Goal: Task Accomplishment & Management: Manage account settings

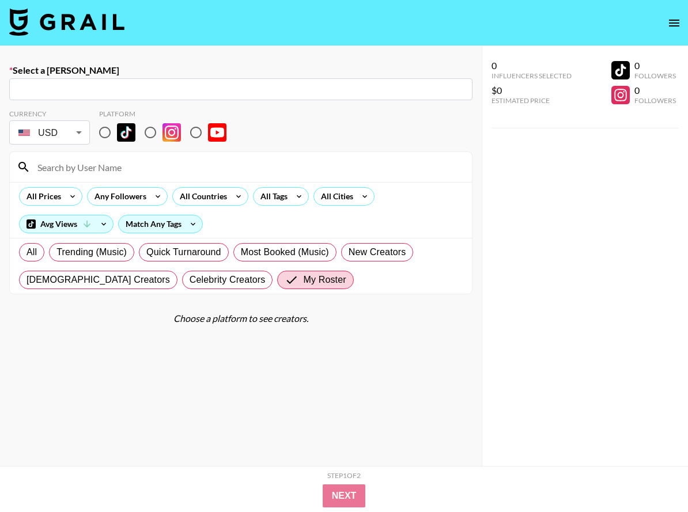
click at [83, 23] on img at bounding box center [66, 22] width 115 height 28
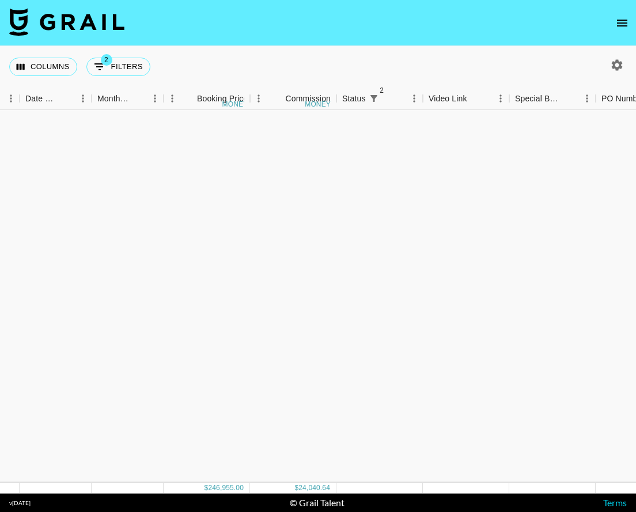
scroll to position [0, 623]
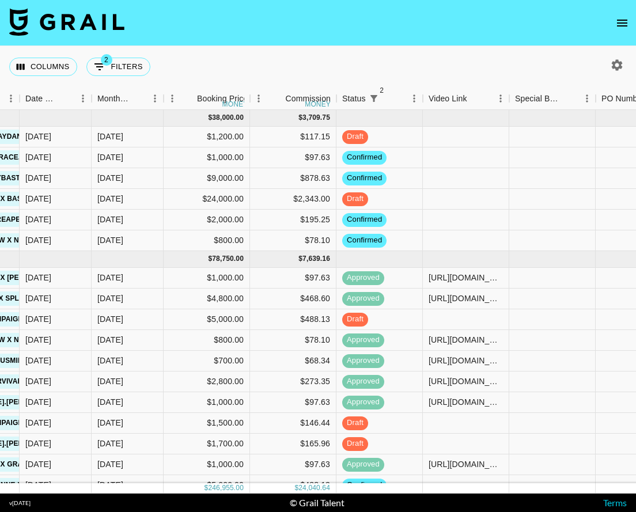
click at [620, 66] on icon "button" at bounding box center [617, 64] width 11 height 11
select select "[DATE]"
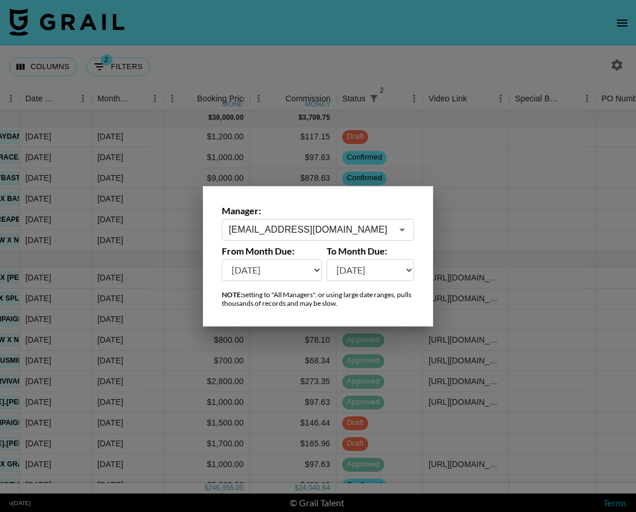
click at [359, 220] on div "[EMAIL_ADDRESS][DOMAIN_NAME] ​" at bounding box center [318, 230] width 192 height 22
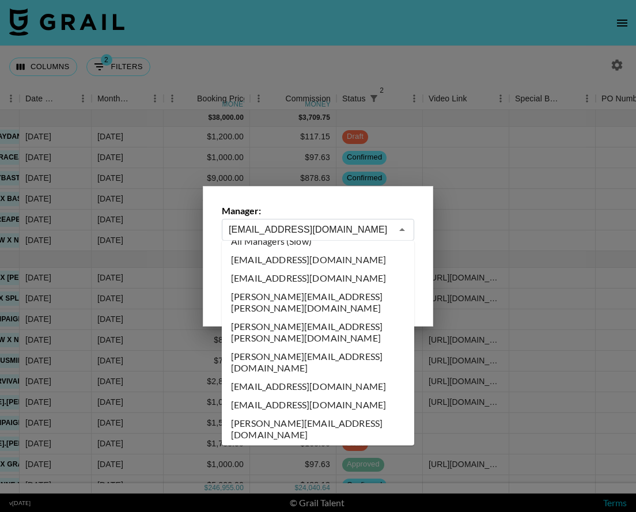
scroll to position [0, 0]
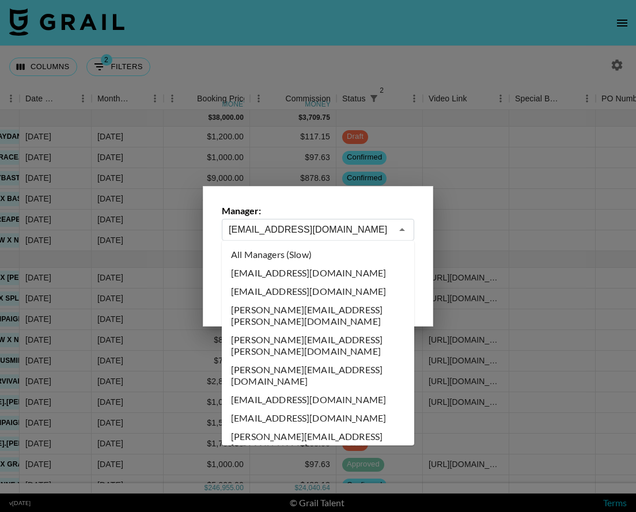
click at [326, 256] on li "All Managers (Slow)" at bounding box center [318, 254] width 192 height 18
type input "All Managers (Slow)"
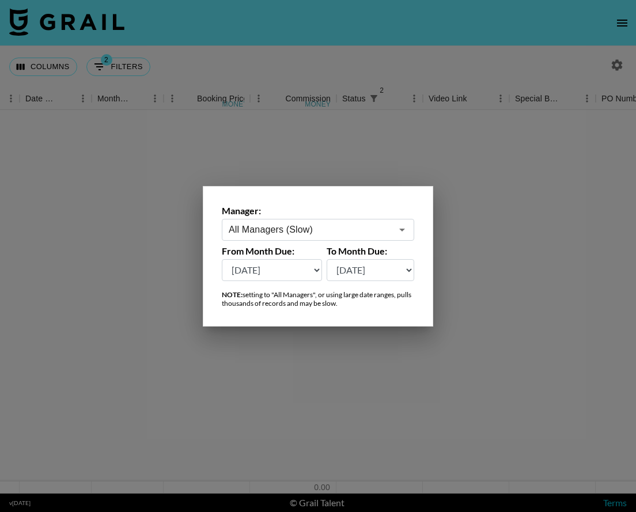
click at [412, 44] on div at bounding box center [318, 256] width 636 height 512
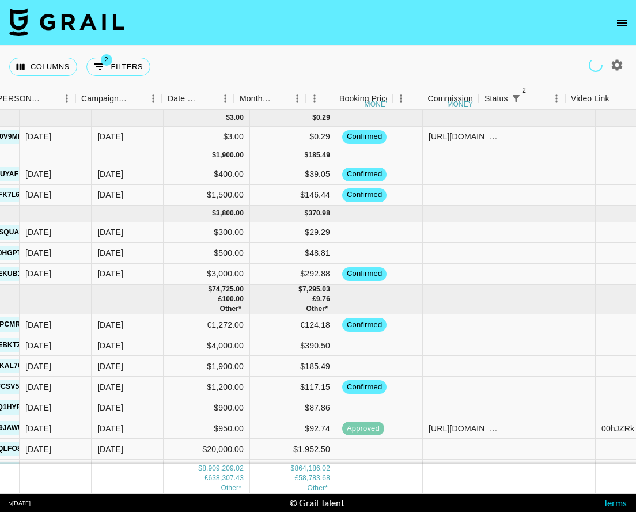
scroll to position [0, 319]
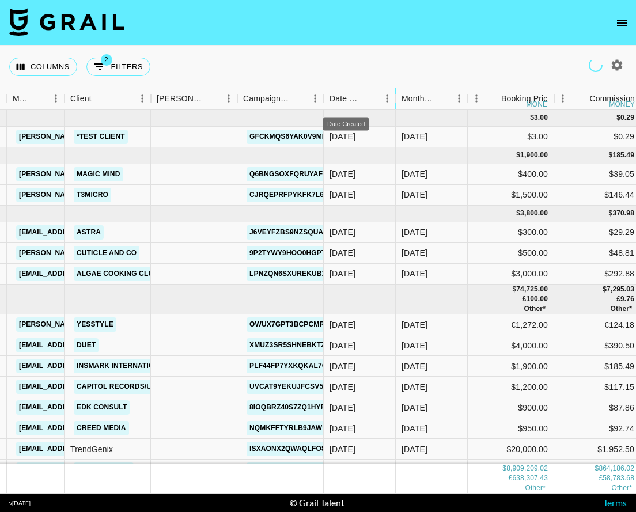
click at [350, 102] on div "Date Created" at bounding box center [346, 99] width 33 height 22
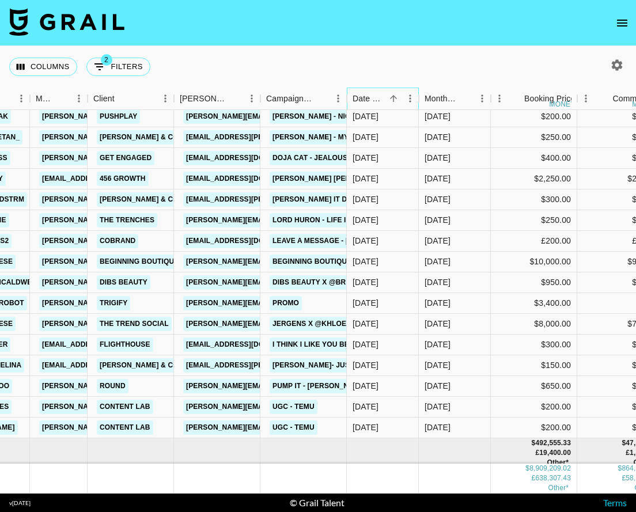
scroll to position [138745, 295]
click at [221, 327] on link "[PERSON_NAME][EMAIL_ADDRESS][DOMAIN_NAME]" at bounding box center [278, 324] width 188 height 14
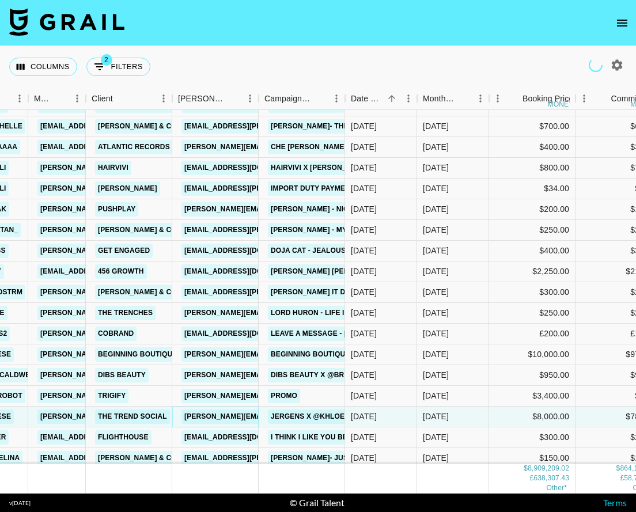
scroll to position [138650, 297]
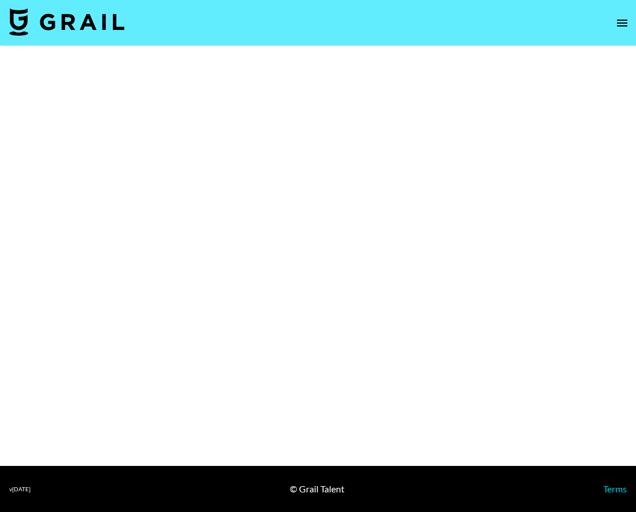
select select "Brand"
